Goal: Task Accomplishment & Management: Use online tool/utility

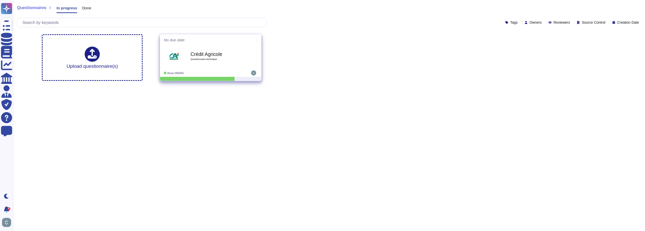
click at [257, 40] on icon at bounding box center [257, 40] width 1 height 1
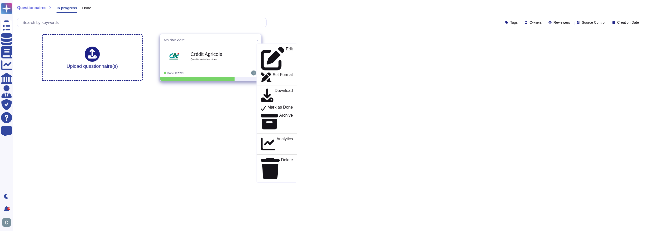
click at [225, 50] on div "Crédit Agricole Questionnaire technique" at bounding box center [216, 56] width 51 height 20
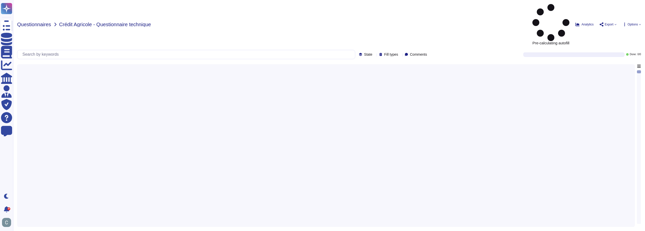
click at [25, 22] on span "Questionnaires" at bounding box center [34, 24] width 34 height 5
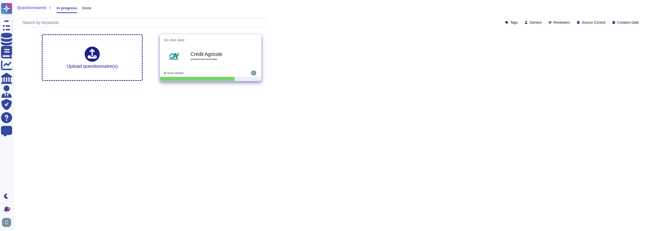
click at [257, 41] on span at bounding box center [258, 39] width 2 height 5
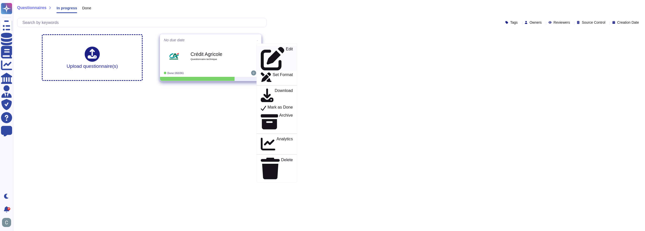
click at [262, 50] on div "Edit" at bounding box center [277, 59] width 32 height 24
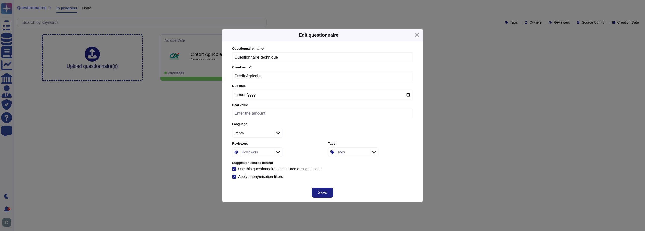
click at [504, 89] on div "Edit questionnaire Questionnaire name * Questionnaire technique Client name * C…" at bounding box center [322, 115] width 645 height 231
